Goal: Use online tool/utility

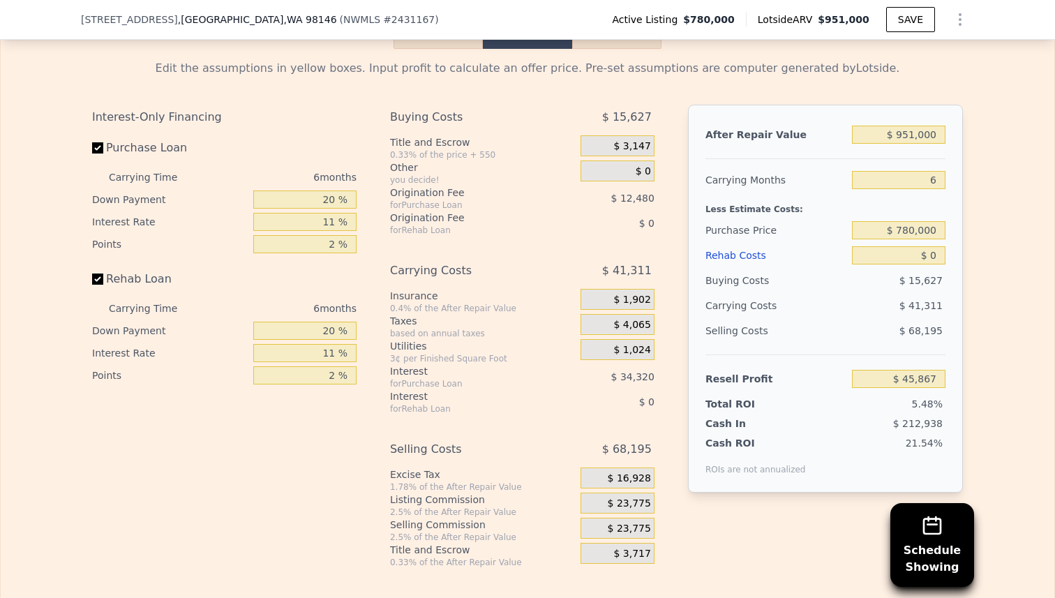
scroll to position [2024, 0]
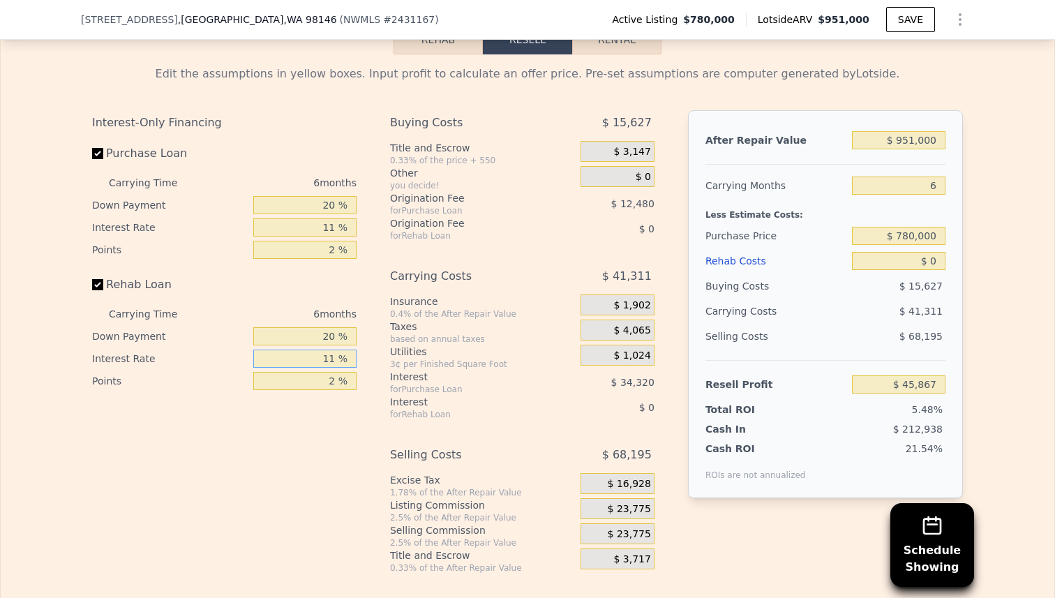
drag, startPoint x: 324, startPoint y: 362, endPoint x: 365, endPoint y: 359, distance: 41.3
click at [365, 359] on div "Interest-Only Financing Purchase Loan Carrying Time 6 months Down Payment 20 % …" at bounding box center [230, 341] width 276 height 463
type input "6 %"
click at [350, 437] on div "Interest-Only Financing Purchase Loan Carrying Time 6 months Down Payment 20 % …" at bounding box center [230, 341] width 276 height 463
drag, startPoint x: 324, startPoint y: 380, endPoint x: 377, endPoint y: 371, distance: 54.4
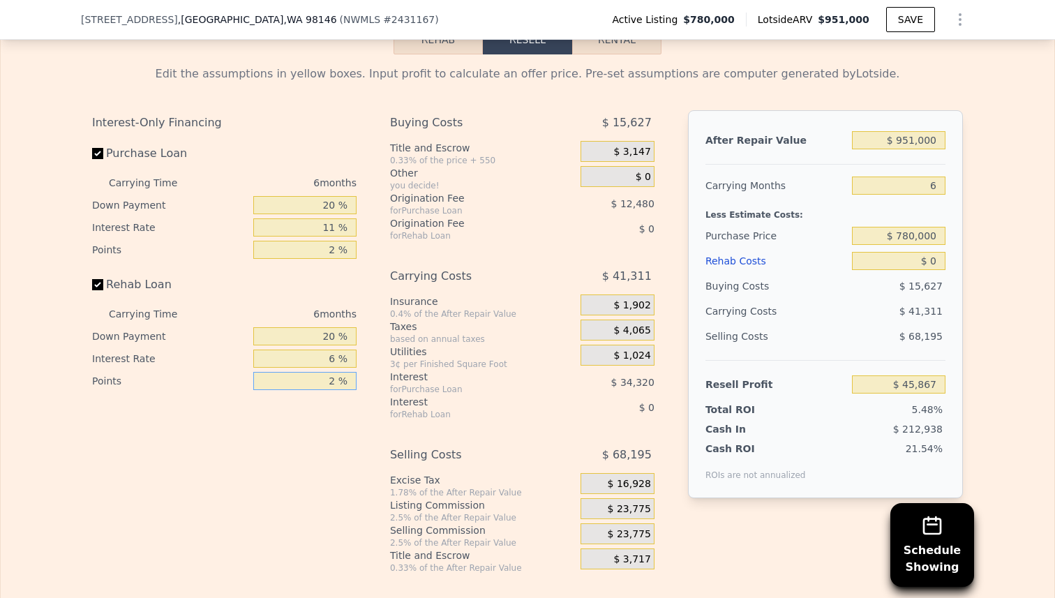
click at [377, 371] on div "Interest-Only Financing Purchase Loan Carrying Time 6 months Down Payment 20 % …" at bounding box center [527, 341] width 871 height 463
click at [334, 379] on input "02 %" at bounding box center [304, 381] width 103 height 18
type input "0 %"
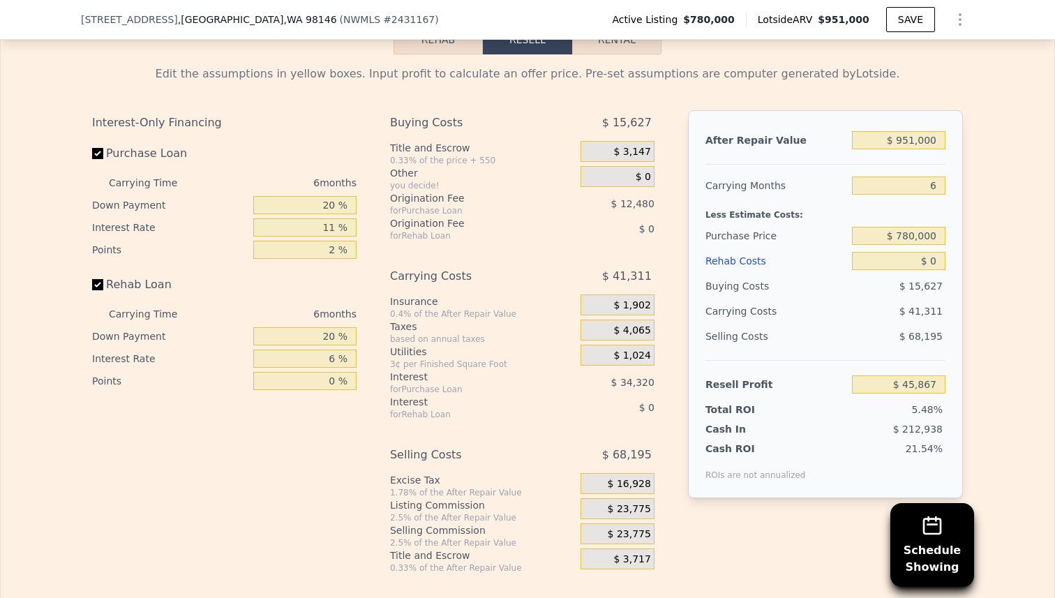
click at [310, 463] on div "Interest-Only Financing Purchase Loan Carrying Time 6 months Down Payment 20 % …" at bounding box center [230, 341] width 276 height 463
click at [100, 287] on input "Rehab Loan" at bounding box center [97, 284] width 11 height 11
checkbox input "false"
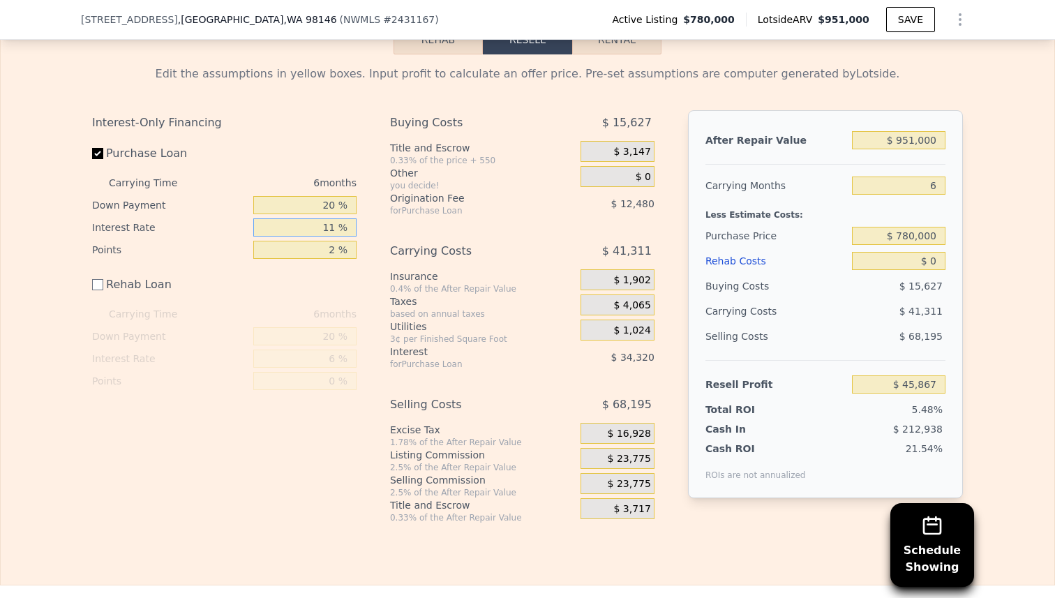
drag, startPoint x: 317, startPoint y: 224, endPoint x: 340, endPoint y: 223, distance: 23.1
click at [340, 223] on input "11 %" at bounding box center [304, 227] width 103 height 18
type input "6 %"
type input "$ 61,467"
type input "6 %"
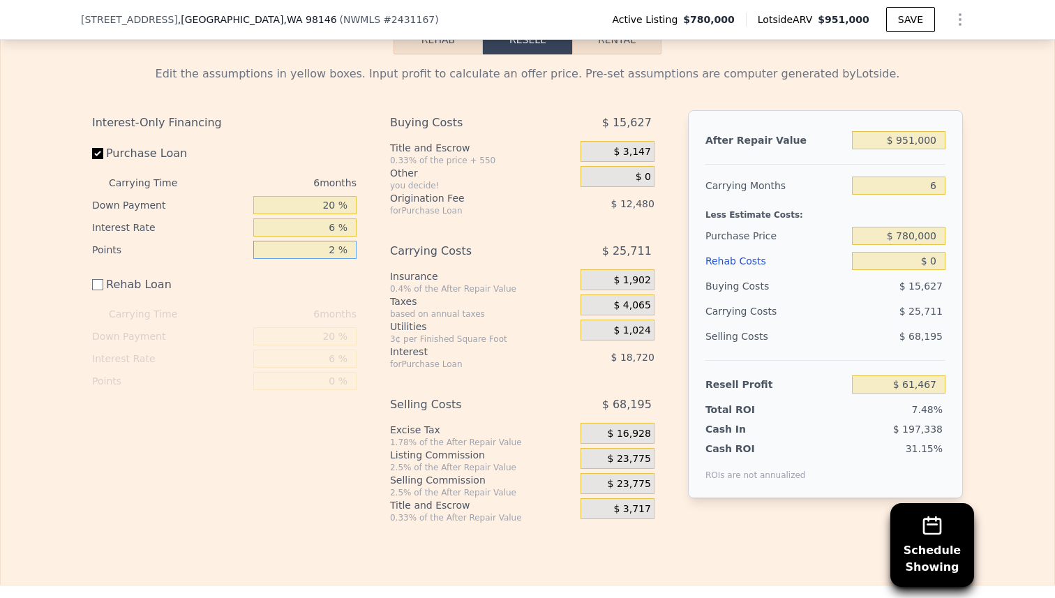
drag, startPoint x: 325, startPoint y: 248, endPoint x: 337, endPoint y: 248, distance: 11.9
click at [337, 248] on input "2 %" at bounding box center [304, 250] width 103 height 18
type input "0 %"
type input "$ 73,947"
type input "0 %"
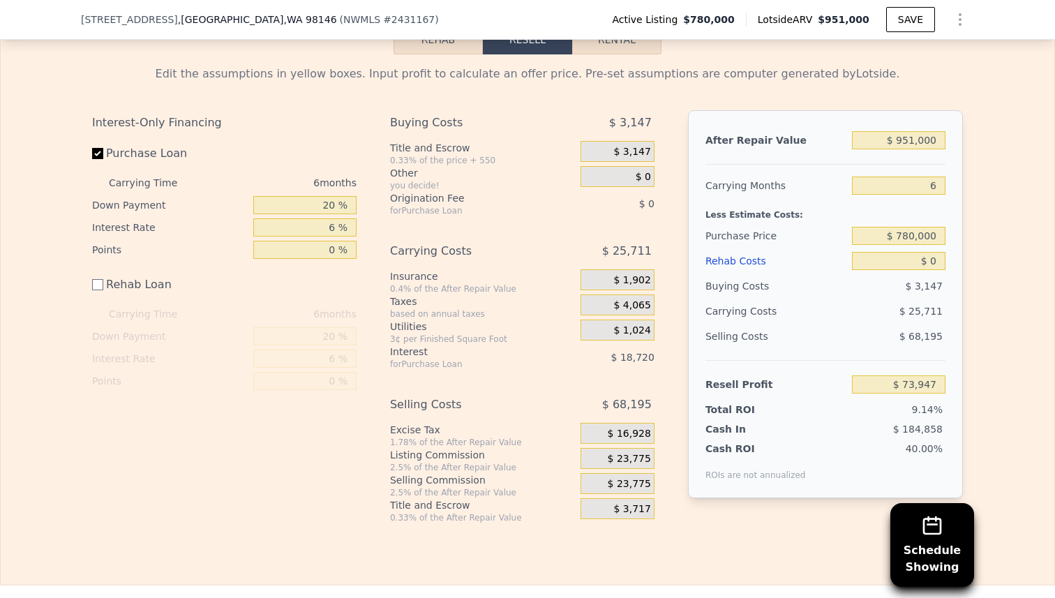
click at [343, 280] on div "Rehab Loan" at bounding box center [224, 287] width 264 height 31
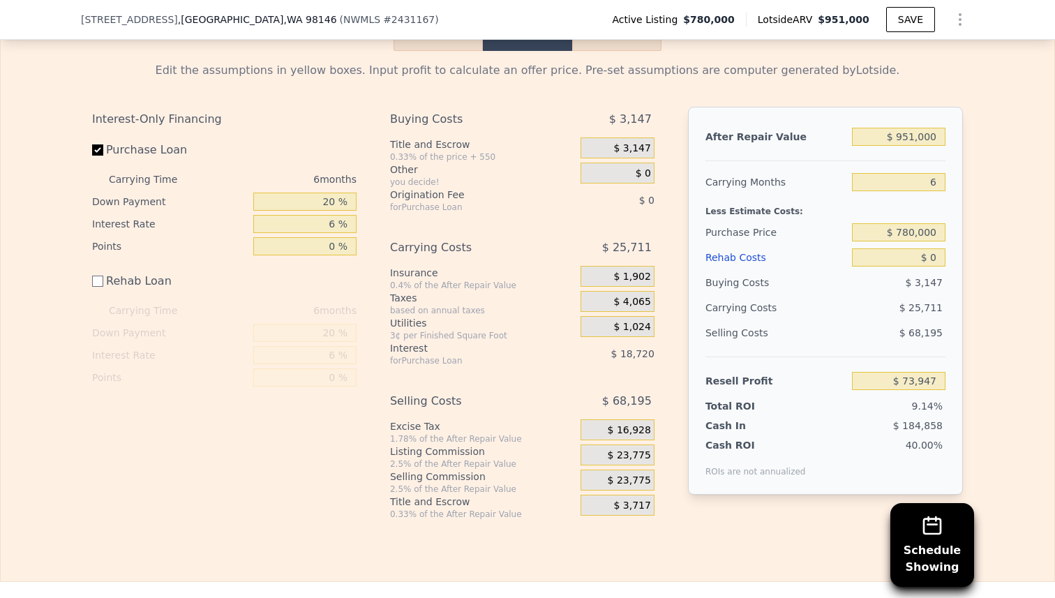
scroll to position [2025, 0]
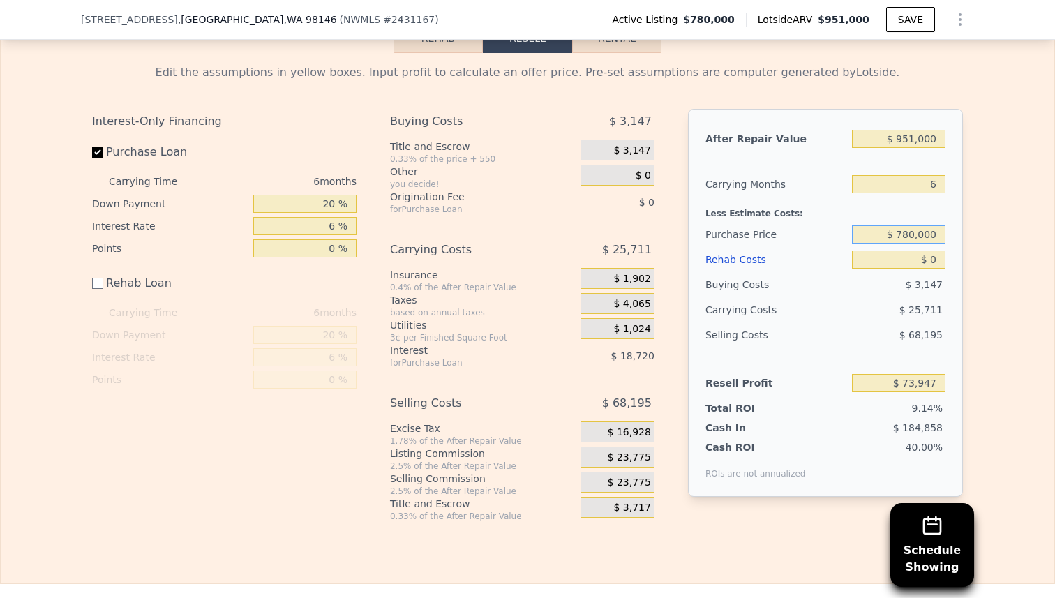
click at [916, 232] on input "$ 780,000" at bounding box center [899, 234] width 94 height 18
type input "$ 700,000"
click at [971, 281] on div "Edit the assumptions in yellow boxes. Input profit to calculate an offer price.…" at bounding box center [527, 287] width 893 height 469
type input "$ 156,133"
click at [943, 257] on input "$ 0" at bounding box center [899, 260] width 94 height 18
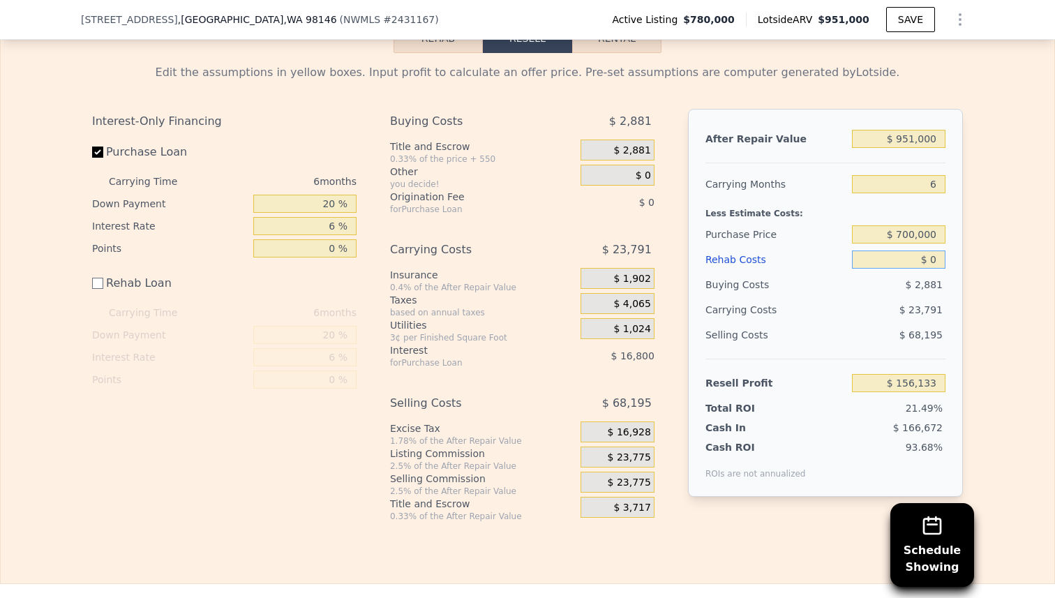
type input "$ 01"
type input "$ 156,132"
type input "$ 010"
type input "$ 156,123"
type input "$ 0100"
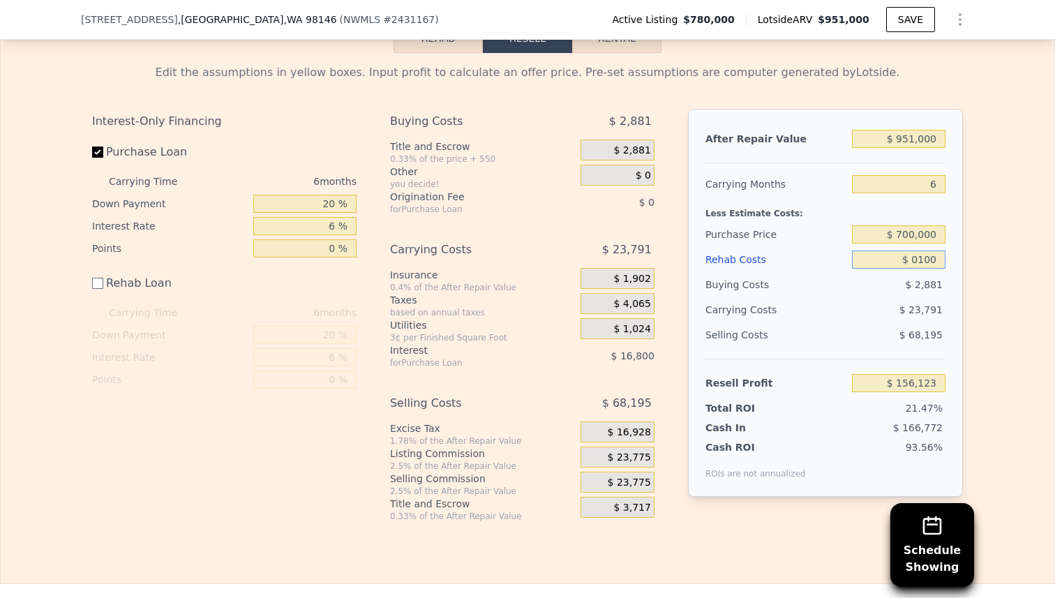
type input "$ 156,033"
type input "$ 01,000"
type input "$ 155,133"
type input "$ 010,000"
type input "$ 146,133"
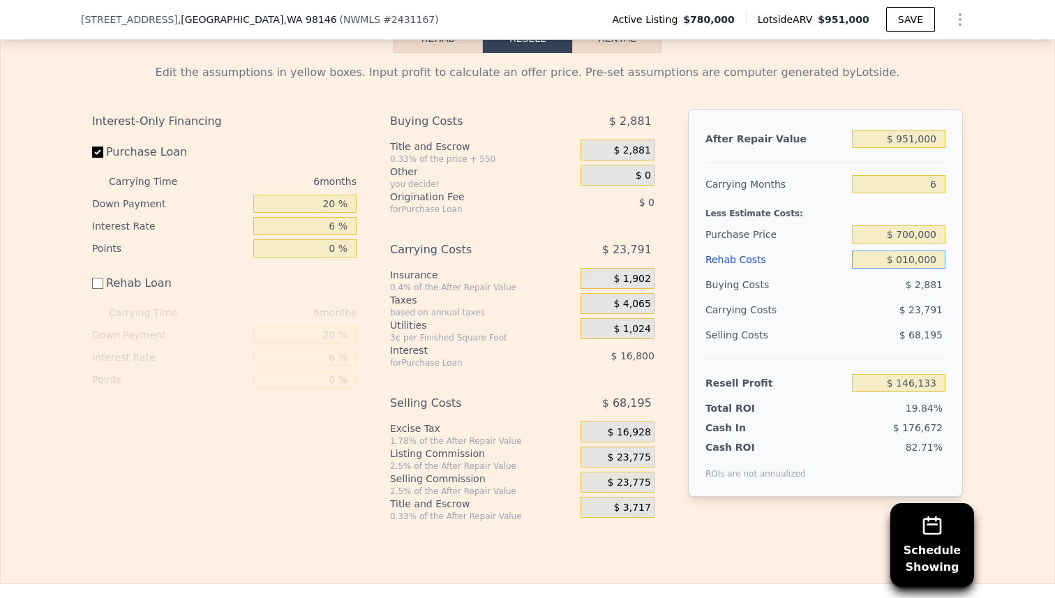
type input "$ 0100,000"
type input "$ 56,133"
click at [1008, 331] on div "Edit the assumptions in yellow boxes. Input profit to calculate an offer price.…" at bounding box center [528, 287] width 1054 height 469
type input "$ 100,000"
